Goal: Task Accomplishment & Management: Use online tool/utility

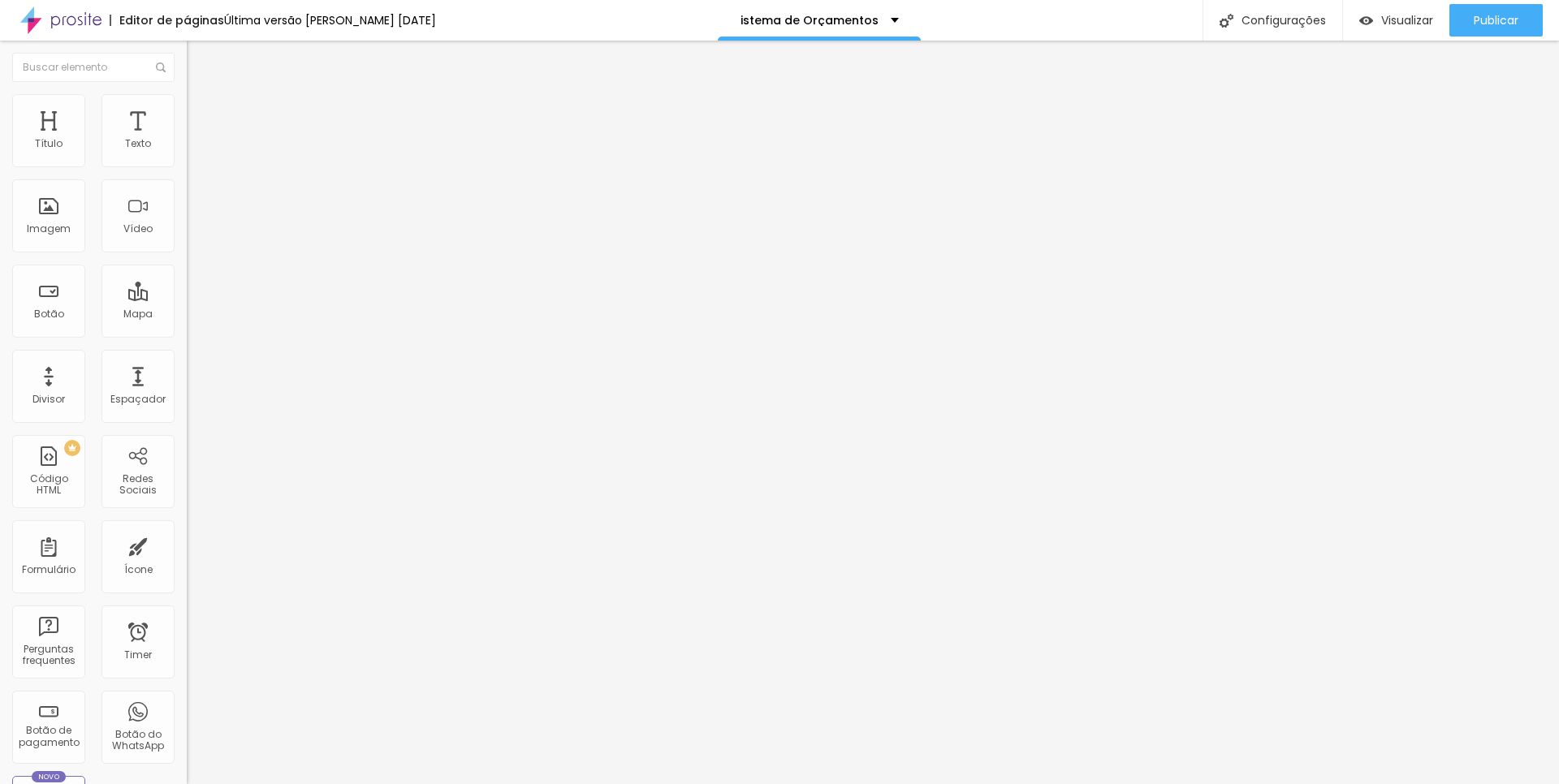
click at [187, 230] on div "<! DOCTYPE html > < html lang = "pt-BR" > < head > < meta charset = "UTF-8" > <…" at bounding box center [1055, 203] width 1737 height 125
click at [1401, 23] on span "Visualizar" at bounding box center [1408, 20] width 52 height 13
click at [187, 254] on div "break ; } } } ; }) ; </ script > </ body > </ html >" at bounding box center [1167, 196] width 1961 height 113
click at [1367, 8] on div "Visualizar" at bounding box center [1396, 21] width 74 height 33
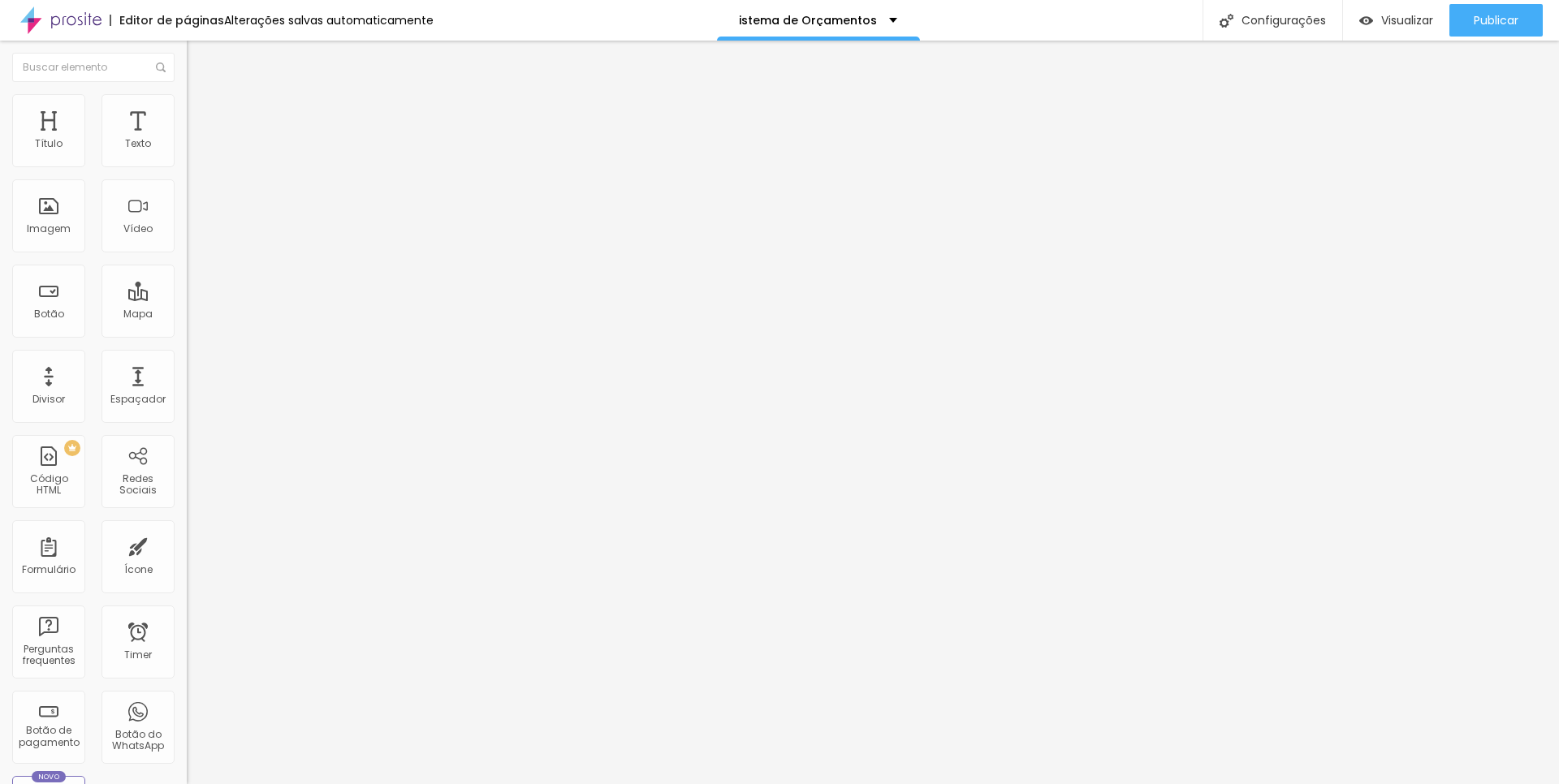
click at [187, 254] on div "break ; } } } ; }) ; </ script > </ body > </ html >" at bounding box center [1225, 196] width 2078 height 113
click at [1401, 28] on div "Visualizar" at bounding box center [1396, 21] width 74 height 33
click at [187, 244] on div "break ; } } } ; }) ; </ script > </ body > </ html >" at bounding box center [1225, 196] width 2078 height 113
click at [1418, 21] on span "Visualizar" at bounding box center [1408, 20] width 52 height 13
click at [187, 249] on div "break ; } } } ; }) ; </ script > </ body > </ html >" at bounding box center [1225, 196] width 2078 height 113
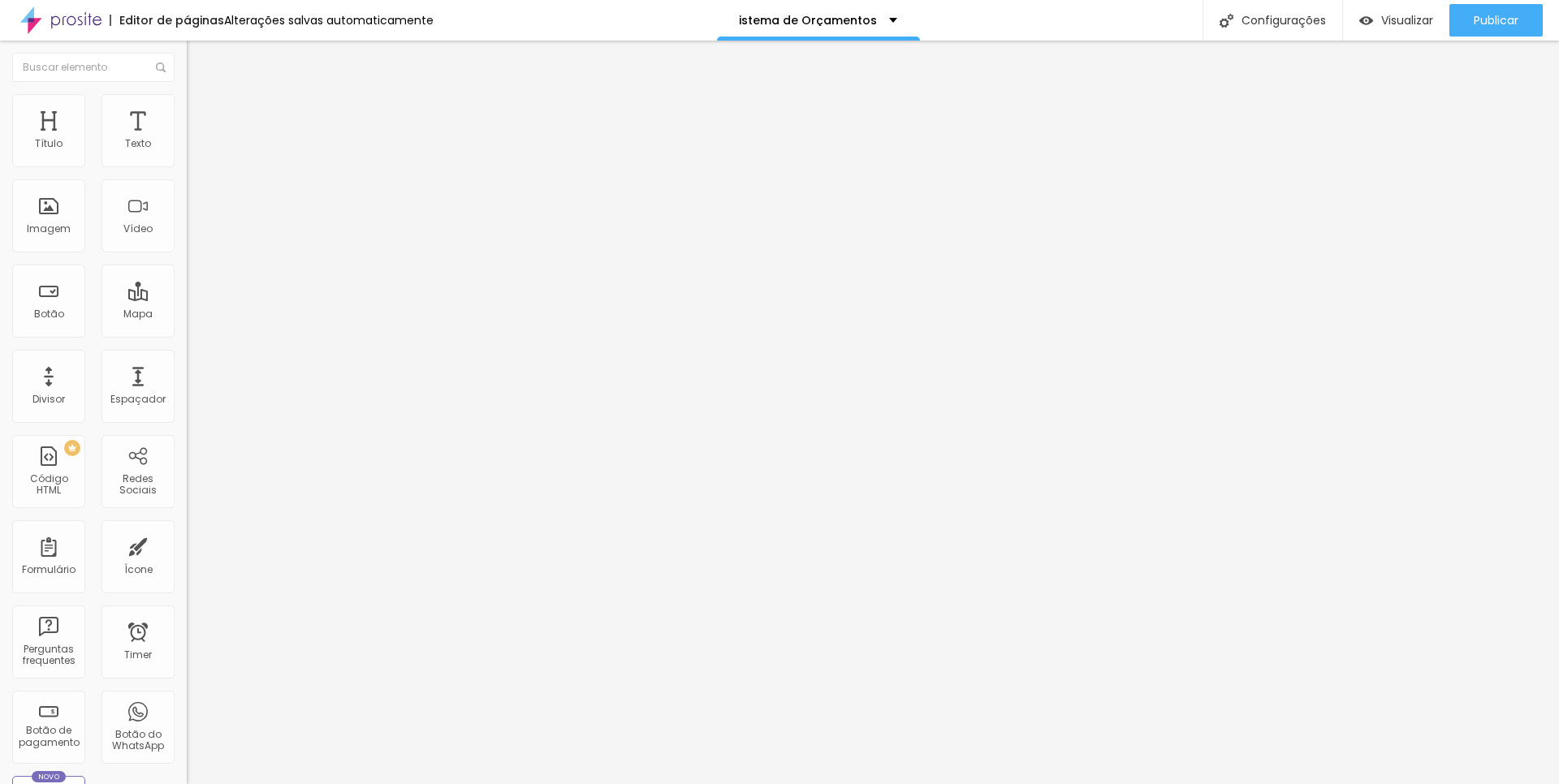
scroll to position [26280, 0]
click at [1399, 21] on span "Visualizar" at bounding box center [1408, 20] width 52 height 13
click at [187, 254] on div "tabs [ i ] . classList . add ( 'active' ) ; break ; } } } ; }) ; </ script > </…" at bounding box center [1225, 197] width 2078 height 113
click at [1391, 27] on span "Visualizar" at bounding box center [1408, 20] width 52 height 13
